Goal: Transaction & Acquisition: Subscribe to service/newsletter

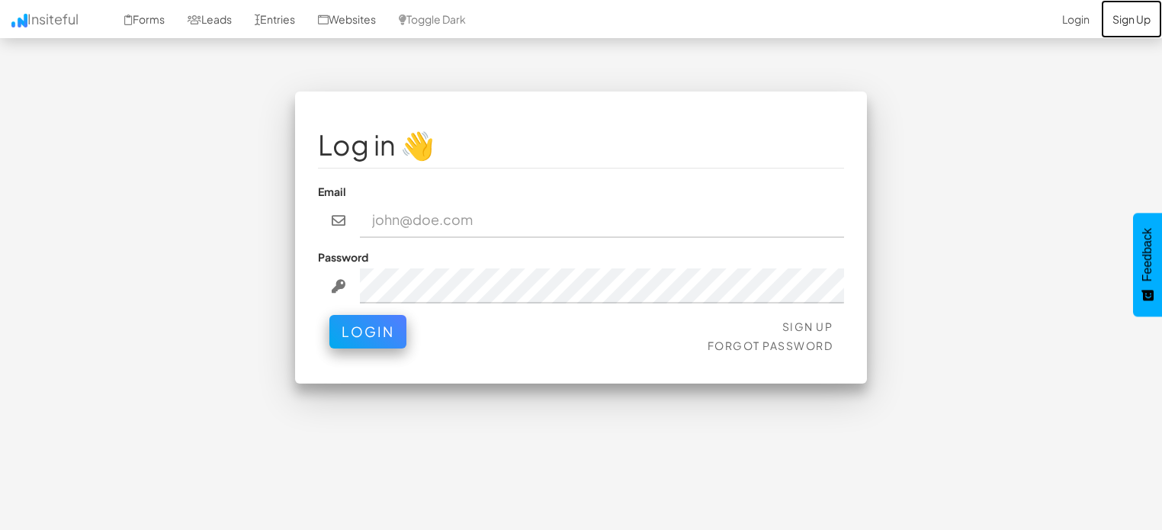
click at [1130, 11] on link "Sign Up" at bounding box center [1131, 19] width 61 height 38
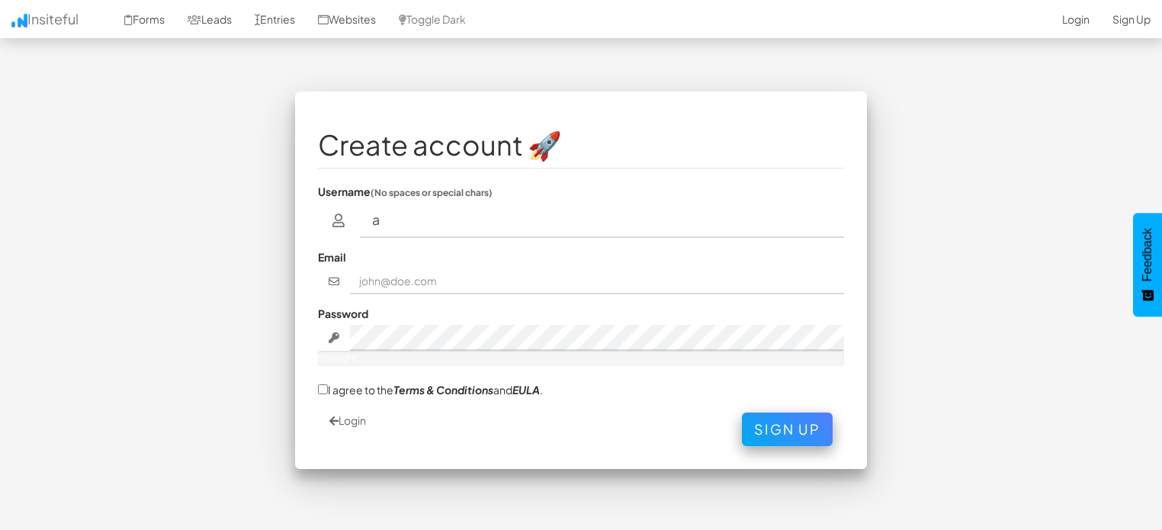
click at [500, 217] on input "a" at bounding box center [602, 220] width 485 height 35
type input "asdasd"
click at [431, 272] on input "text" at bounding box center [597, 281] width 495 height 26
type input "pietrogarnerone@gmail.com"
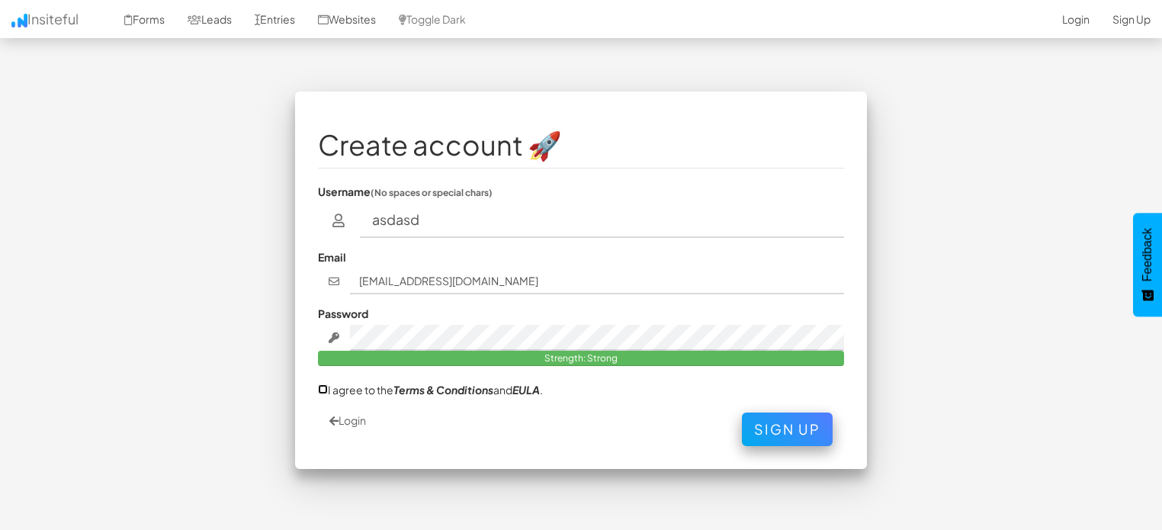
click at [319, 391] on input "I agree to the Terms & Conditions and EULA ." at bounding box center [323, 389] width 10 height 10
checkbox input "true"
click at [793, 415] on button "Sign Up" at bounding box center [787, 426] width 91 height 34
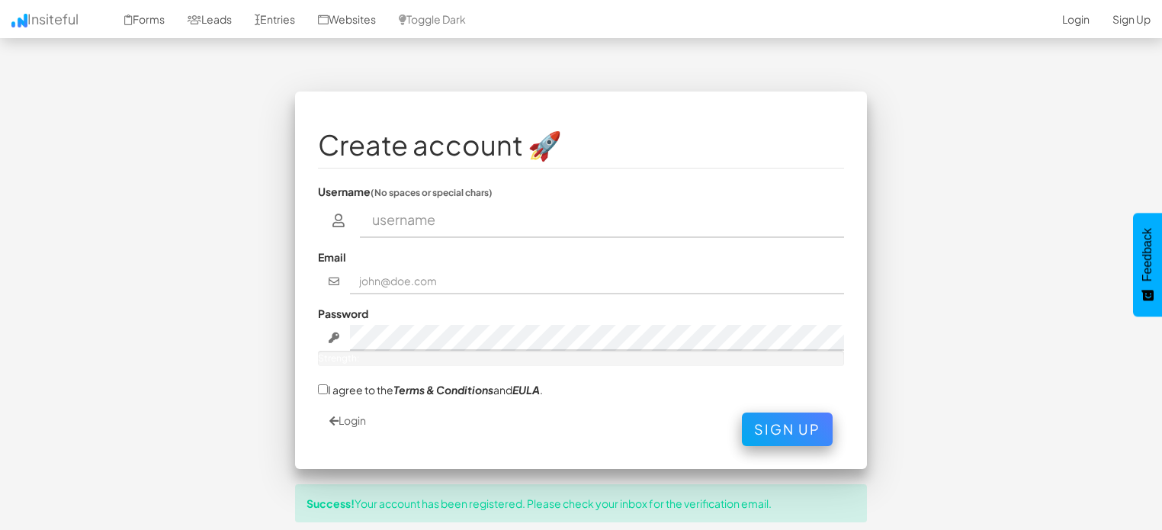
scroll to position [70, 0]
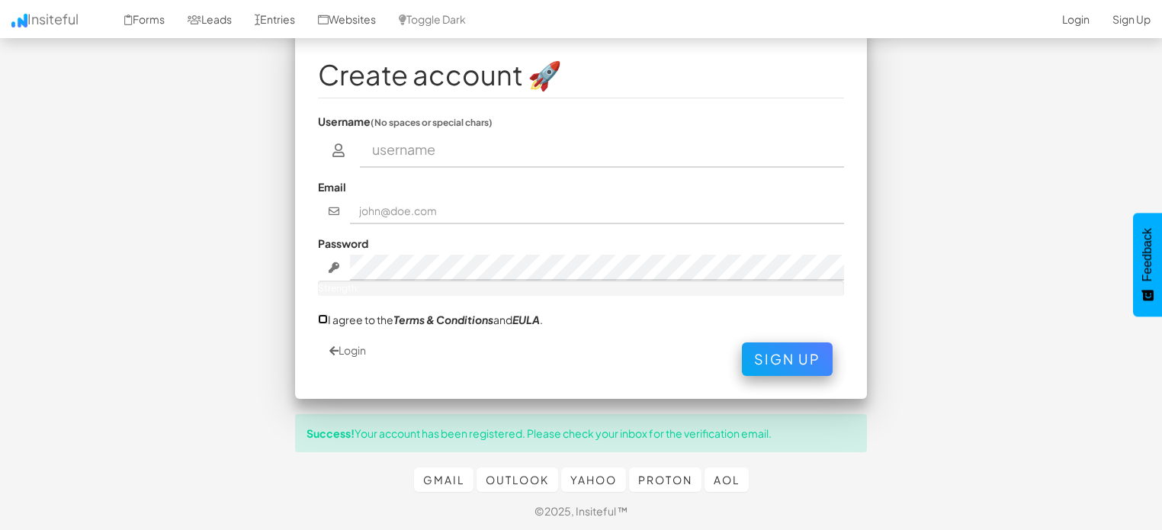
click at [323, 322] on input "I agree to the Terms & Conditions and EULA ." at bounding box center [323, 319] width 10 height 10
checkbox input "true"
click at [350, 355] on link "Login" at bounding box center [347, 350] width 37 height 14
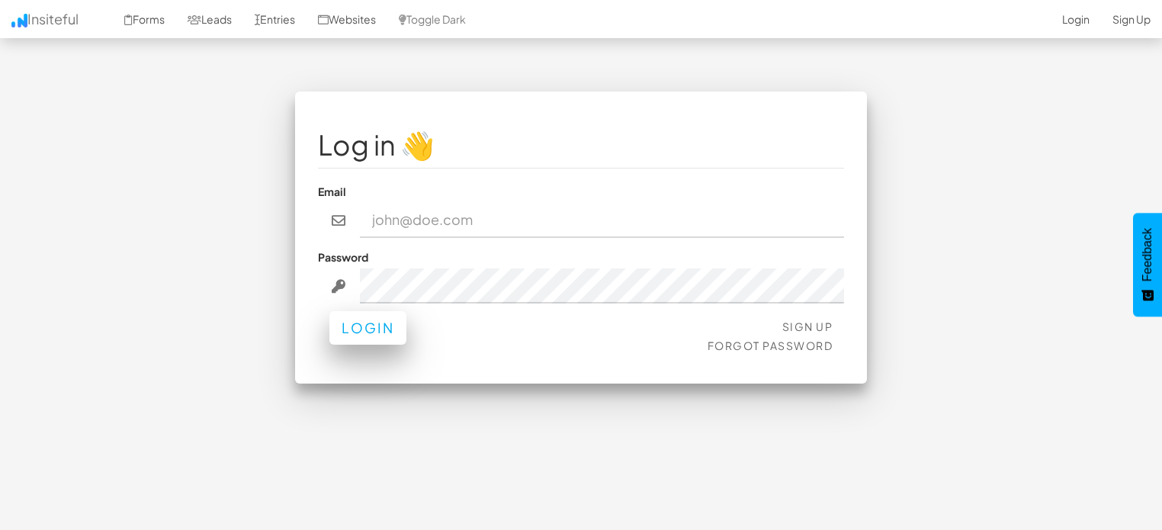
type input "[EMAIL_ADDRESS][DOMAIN_NAME]"
click at [359, 331] on button "Login" at bounding box center [367, 328] width 77 height 34
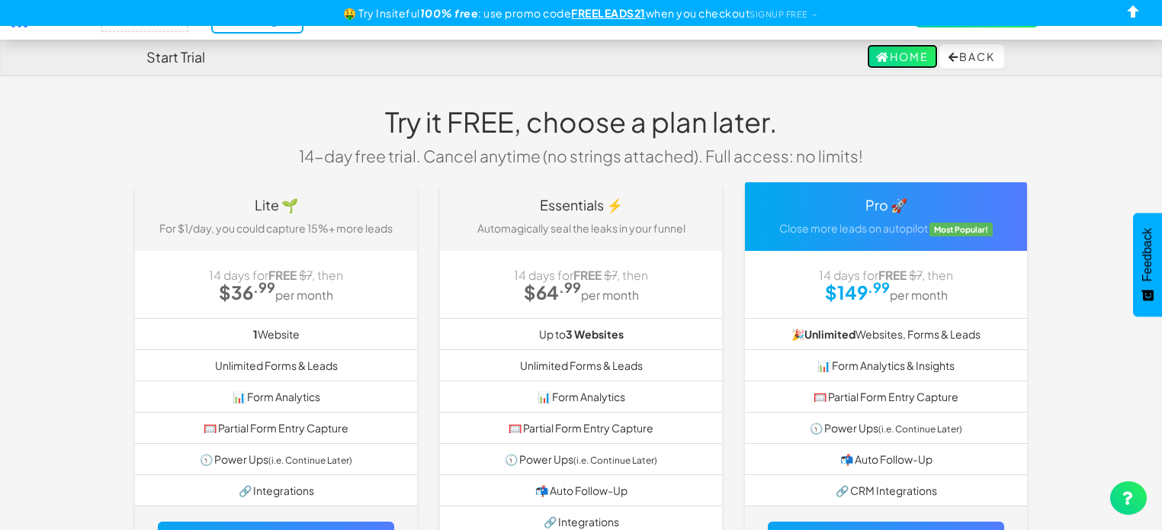
click at [910, 53] on link "Home" at bounding box center [902, 56] width 71 height 24
click at [876, 57] on icon at bounding box center [883, 57] width 14 height 11
click at [962, 55] on button "Back" at bounding box center [971, 56] width 65 height 24
click at [1133, 11] on input "checkbox" at bounding box center [1133, 14] width 23 height 23
checkbox input "true"
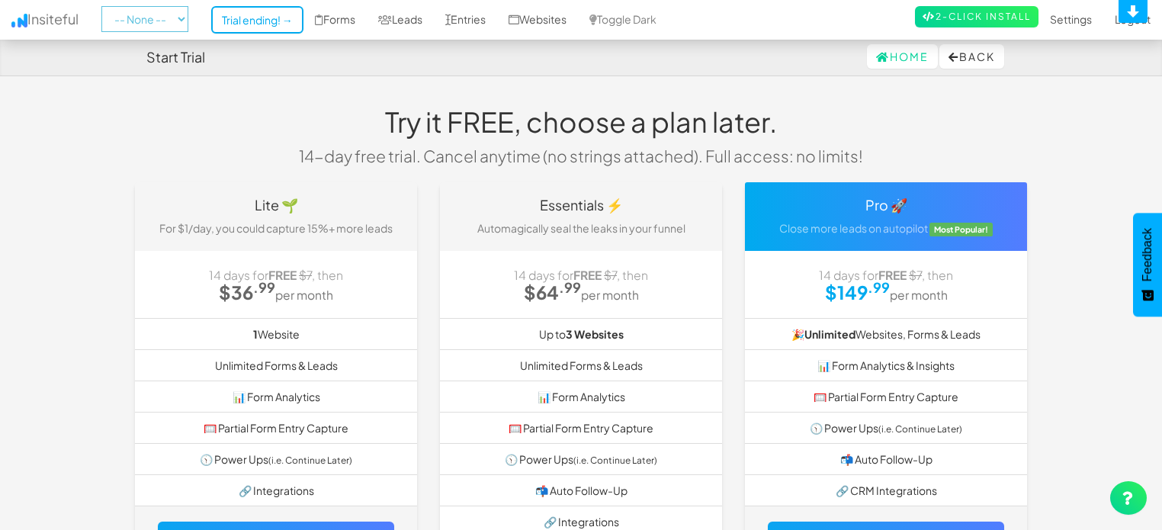
click at [136, 21] on select "-- None --" at bounding box center [144, 19] width 87 height 26
